Goal: Information Seeking & Learning: Learn about a topic

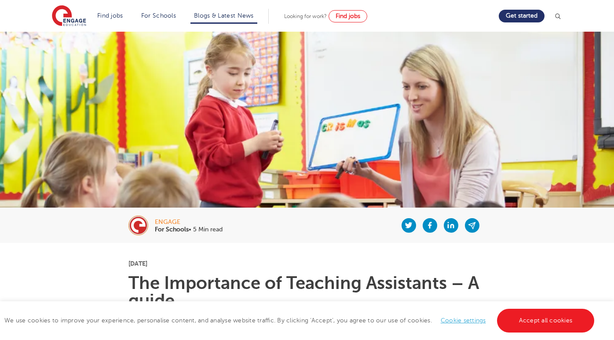
click at [247, 242] on div at bounding box center [355, 225] width 264 height 35
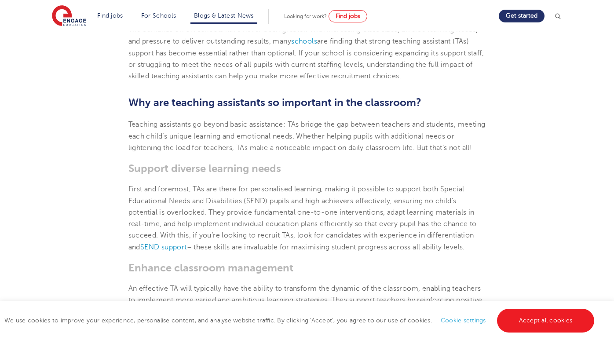
scroll to position [299, 0]
